Goal: Book appointment/travel/reservation

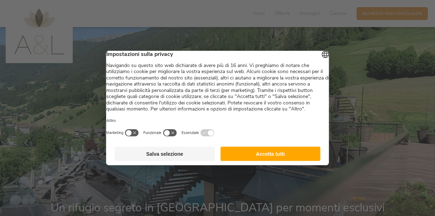
click at [260, 157] on button "Accetta tutti" at bounding box center [270, 154] width 100 height 14
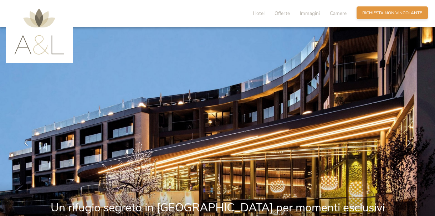
click at [370, 19] on div "Richiesta [PERSON_NAME] non vincolante" at bounding box center [391, 12] width 71 height 13
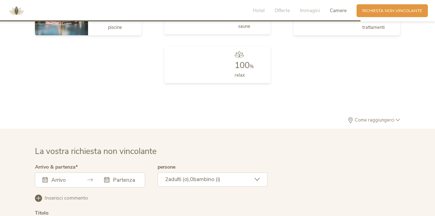
scroll to position [1763, 0]
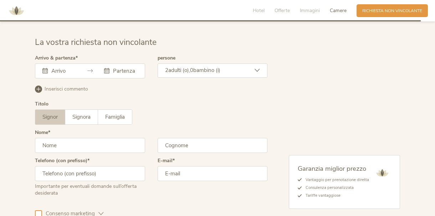
click at [61, 67] on input "text" at bounding box center [63, 70] width 26 height 7
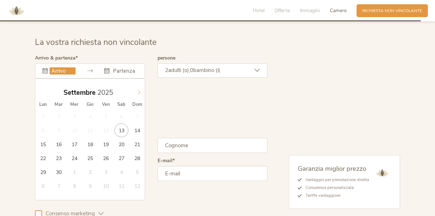
click at [140, 90] on icon at bounding box center [138, 92] width 5 height 5
type input "2026"
click at [141, 90] on icon at bounding box center [138, 92] width 5 height 5
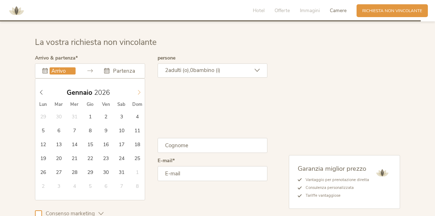
click at [141, 90] on icon at bounding box center [138, 92] width 5 height 5
type input "[DATE]"
type input "2026"
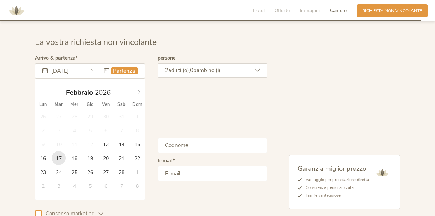
type input "[DATE]"
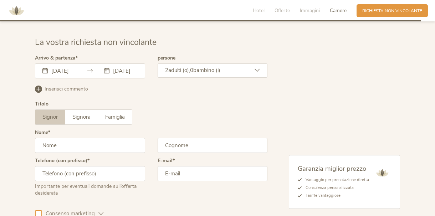
click at [200, 67] on span "bambino (i)" at bounding box center [206, 70] width 27 height 7
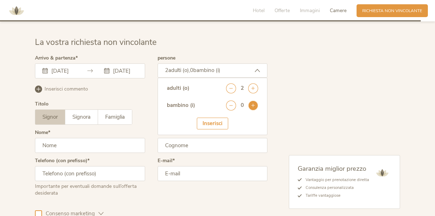
click at [254, 100] on icon at bounding box center [253, 105] width 10 height 10
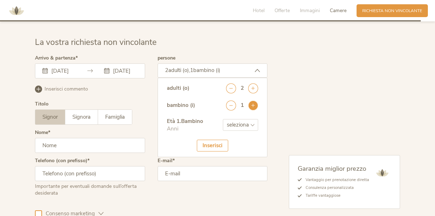
click at [254, 100] on icon at bounding box center [253, 105] width 10 height 10
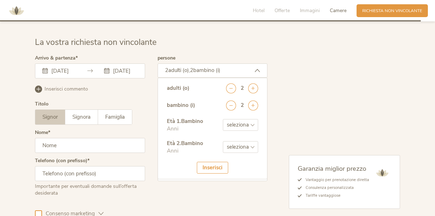
select select "12"
select select "16"
click at [107, 134] on div at bounding box center [151, 142] width 236 height 177
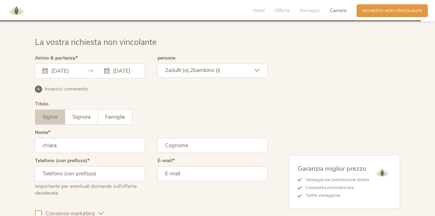
type input "chiara"
type input "adorni"
click at [107, 181] on div "Importante per eventuali domande sull’offerta desiderata" at bounding box center [90, 189] width 110 height 16
type input "3921602856"
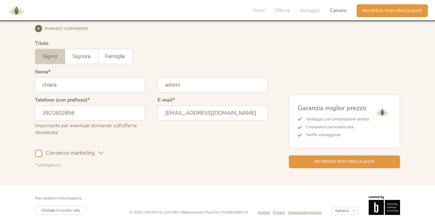
scroll to position [1823, 0]
type input "[EMAIL_ADDRESS][DOMAIN_NAME]"
click at [33, 149] on div "La vostra richiesta non vincolante Arrivo & partenza [DATE] [DATE] [DATE] Lun M…" at bounding box center [217, 72] width 376 height 192
click at [36, 149] on div "Consenso marketing" at bounding box center [69, 152] width 69 height 21
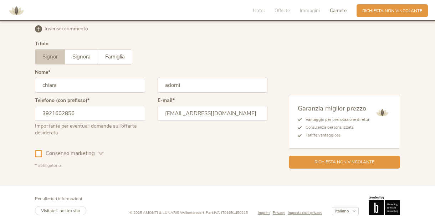
click at [38, 150] on div at bounding box center [38, 153] width 7 height 7
click at [295, 156] on div "Richiesta non vincolante" at bounding box center [344, 161] width 111 height 13
